Goal: Task Accomplishment & Management: Complete application form

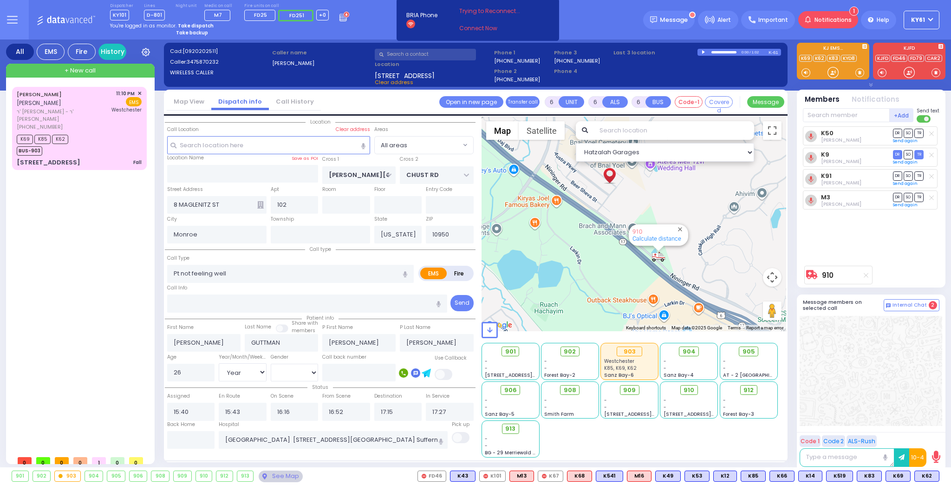
select select "Year"
select select "[DEMOGRAPHIC_DATA]"
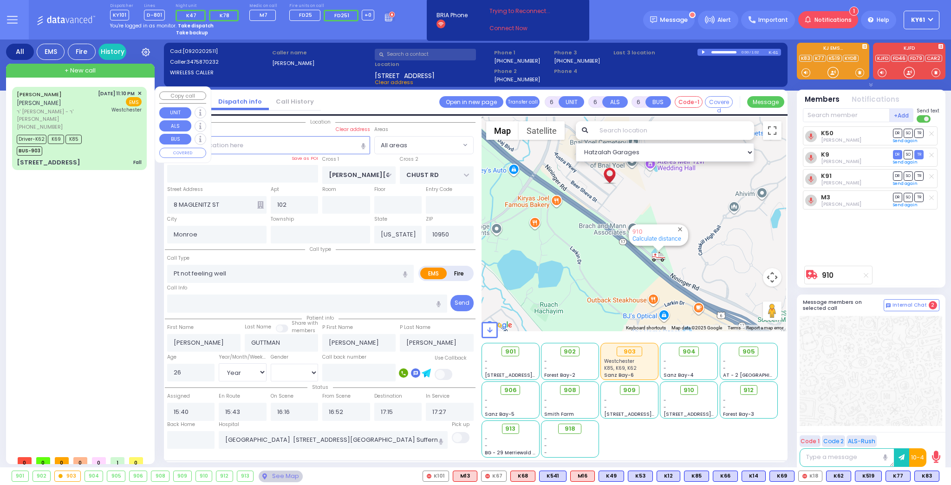
click at [90, 126] on div "[PERSON_NAME] [PERSON_NAME] ר' [PERSON_NAME]' [PERSON_NAME] [PHONE_NUMBER] [DAT…" at bounding box center [79, 110] width 125 height 41
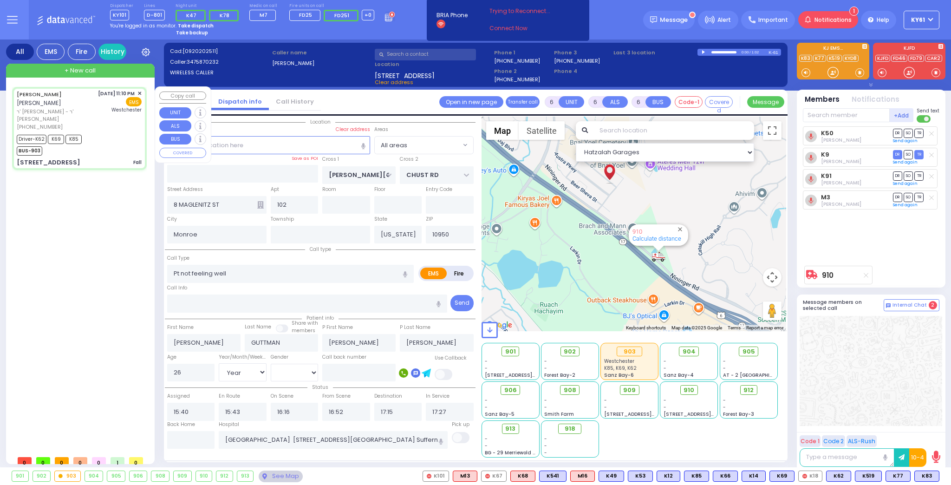
select select
type input "Fall"
radio input "true"
type input "[PERSON_NAME]"
type input "SCHONBRUN"
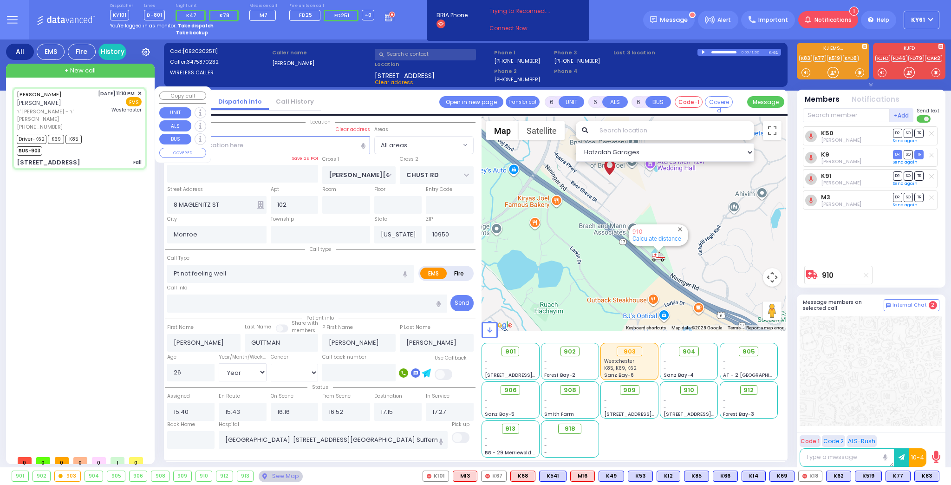
type input "Lipa"
type input "[PERSON_NAME]"
type input "11"
select select "Year"
select select "[DEMOGRAPHIC_DATA]"
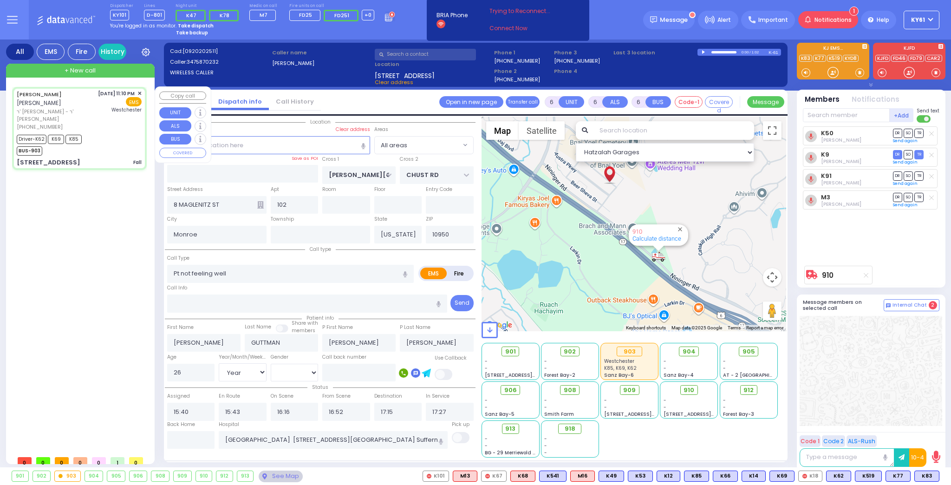
type input "23:10"
type input "23:11"
type input "23:12"
type input "23:49"
type input "[GEOGRAPHIC_DATA]-[PERSON_NAME][GEOGRAPHIC_DATA]"
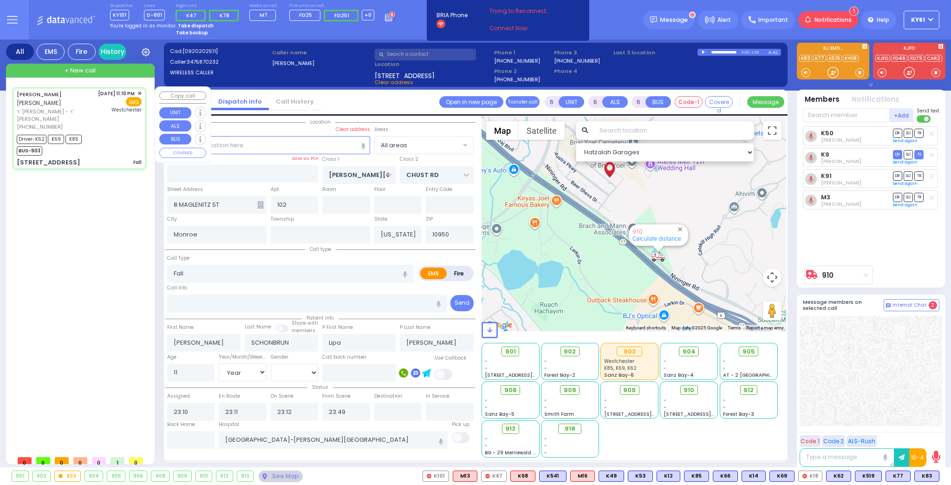
select select "Hatzalah Garages"
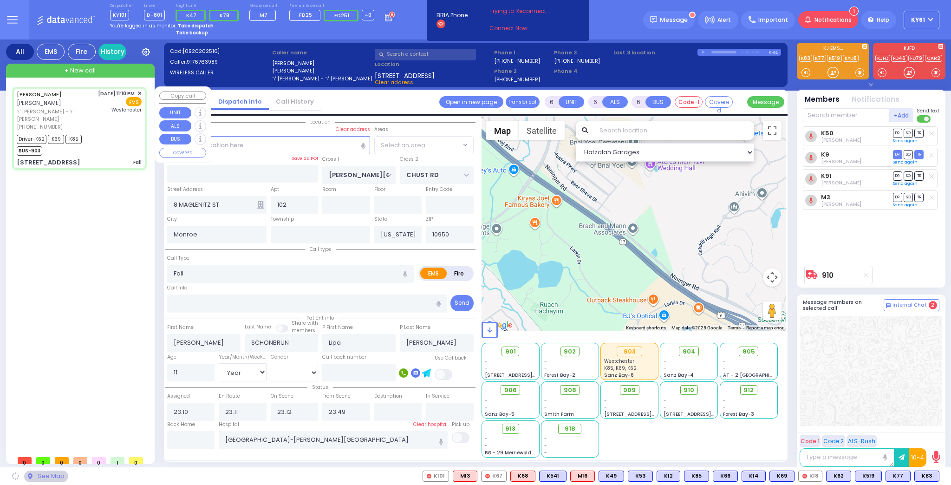
type input "FOREST RD"
type input "LUBLIN WAY"
type input "[STREET_ADDRESS]"
type input "403"
select select "MONROE"
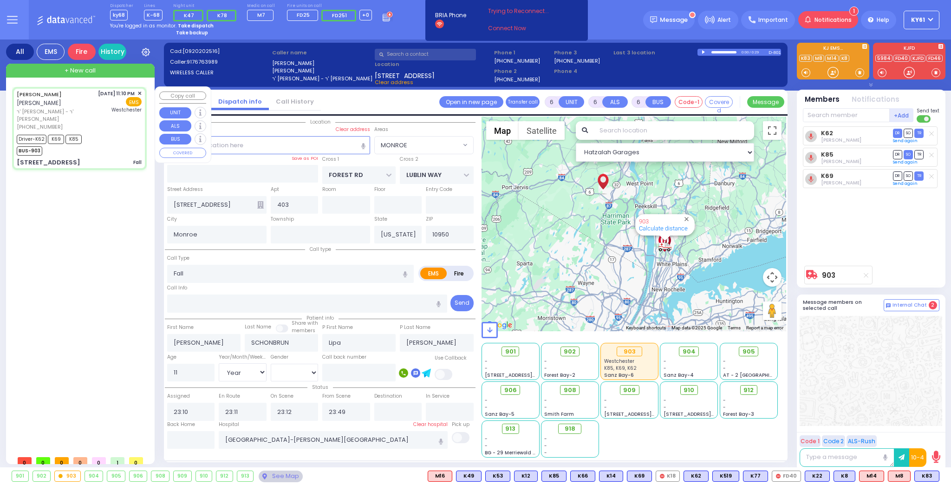
select select
radio input "true"
select select "Year"
select select "[DEMOGRAPHIC_DATA]"
select select "Hatzalah Garages"
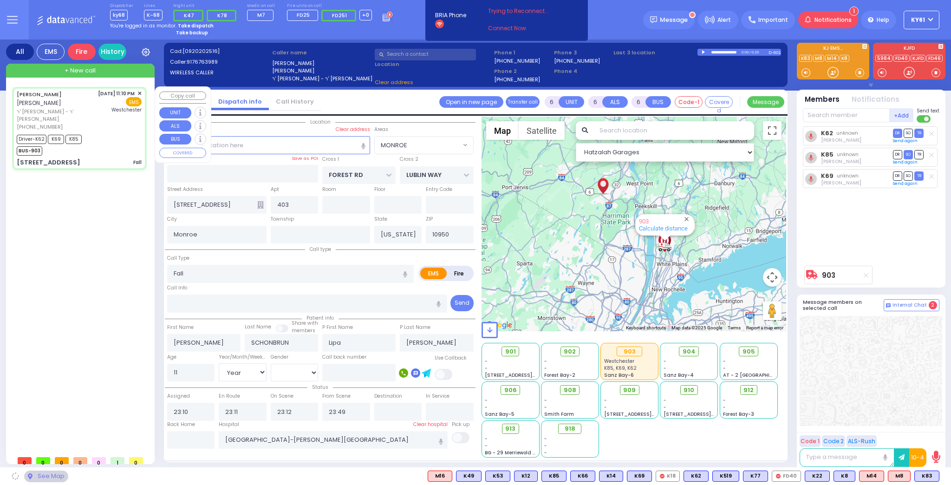
select select "MONROE"
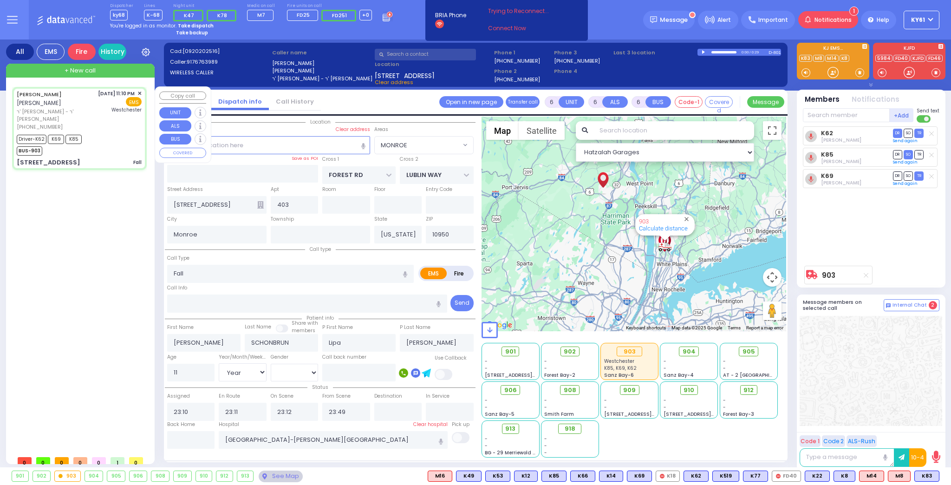
select select
radio input "true"
select select "Year"
select select "[DEMOGRAPHIC_DATA]"
select select "Hatzalah Garages"
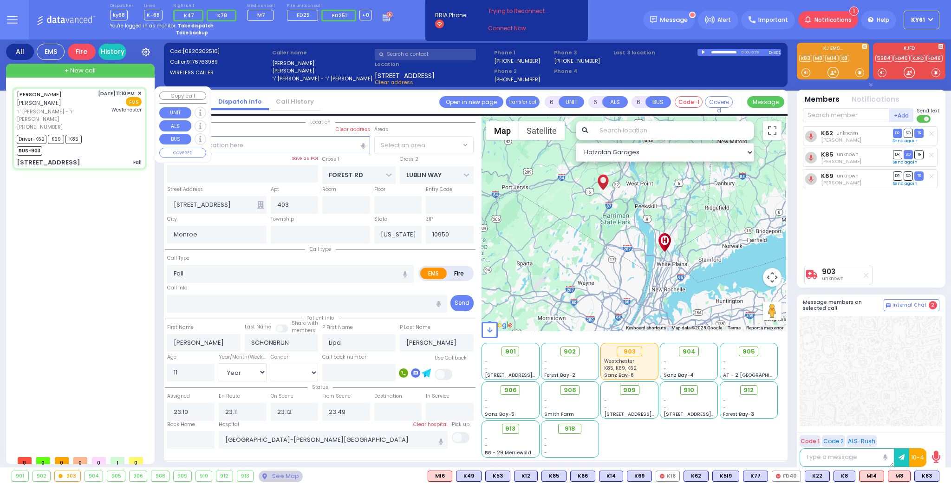
select select "MONROE"
select select
radio input "true"
select select "Year"
select select "[DEMOGRAPHIC_DATA]"
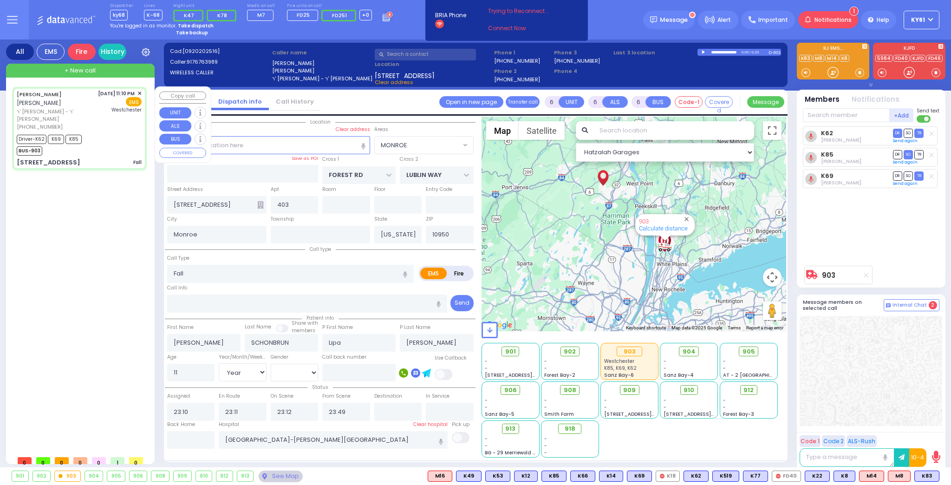
select select "Hatzalah Garages"
select select "MONROE"
select select
radio input "true"
select select "Year"
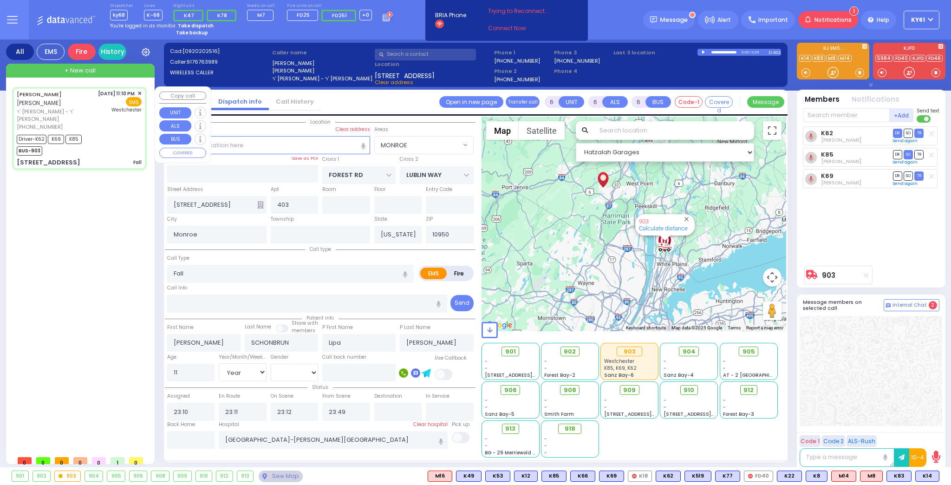
select select "[DEMOGRAPHIC_DATA]"
select select "Hatzalah Garages"
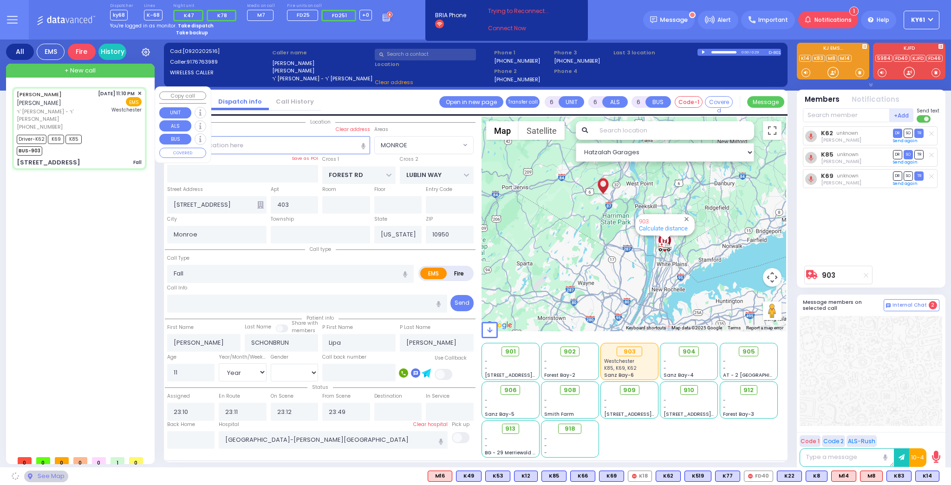
select select "MONROE"
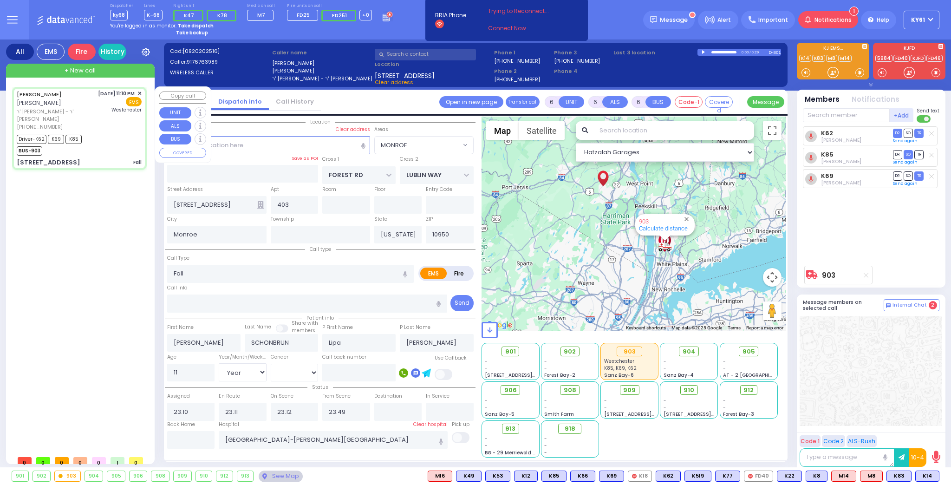
select select
radio input "true"
select select "Year"
select select "[DEMOGRAPHIC_DATA]"
select select "Hatzalah Garages"
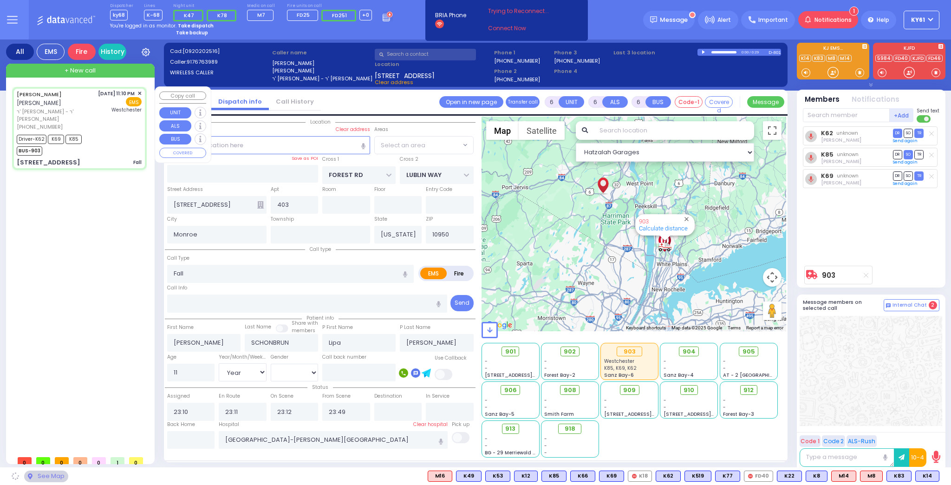
select select "MONROE"
